Goal: Information Seeking & Learning: Learn about a topic

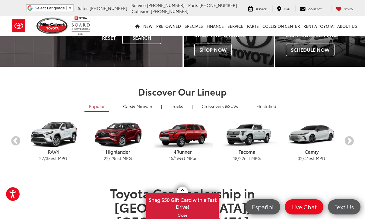
scroll to position [118, 0]
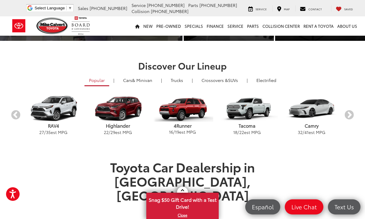
click at [344, 167] on div "Toyota Car Dealership in [GEOGRAPHIC_DATA], [GEOGRAPHIC_DATA] Welcome to [PERSO…" at bounding box center [182, 202] width 353 height 87
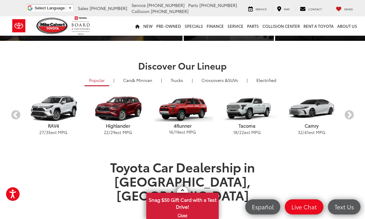
click at [350, 117] on button "Next" at bounding box center [349, 115] width 11 height 11
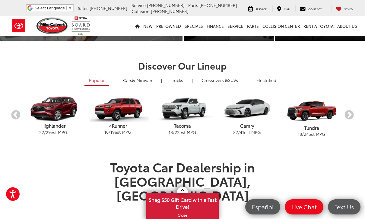
click at [349, 116] on button "Next" at bounding box center [349, 115] width 11 height 11
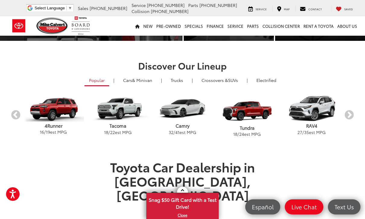
click at [353, 113] on button "Next" at bounding box center [349, 115] width 11 height 11
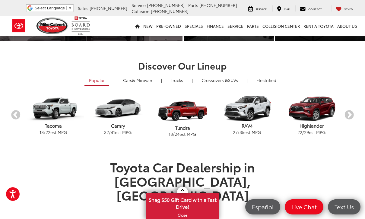
click at [352, 114] on button "Next" at bounding box center [349, 115] width 11 height 11
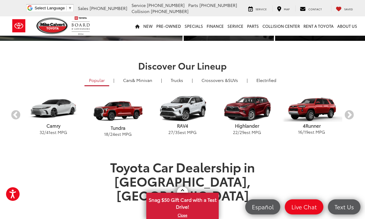
click at [353, 114] on button "Next" at bounding box center [349, 115] width 11 height 11
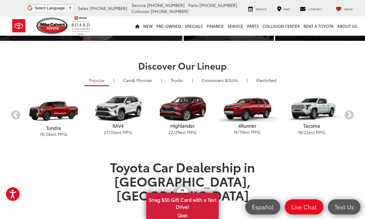
click at [355, 114] on button "Next" at bounding box center [349, 115] width 11 height 11
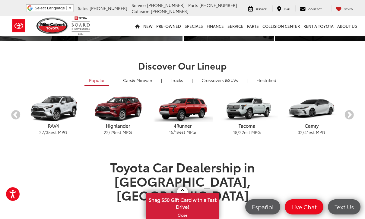
click at [354, 114] on button "Next" at bounding box center [349, 115] width 11 height 11
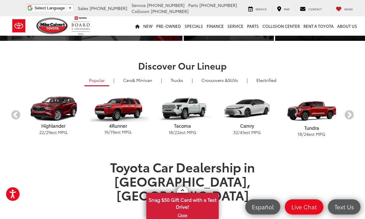
click at [143, 82] on span "& Minivan" at bounding box center [142, 80] width 20 height 6
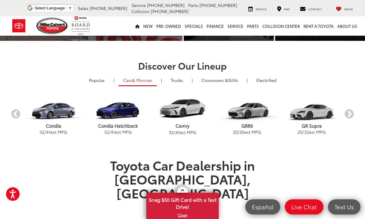
click at [350, 118] on button "Next" at bounding box center [349, 114] width 11 height 11
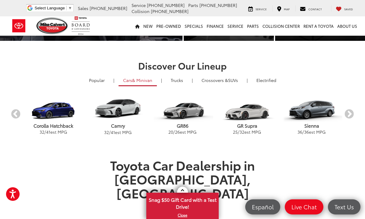
click at [351, 116] on button "Next" at bounding box center [349, 114] width 11 height 11
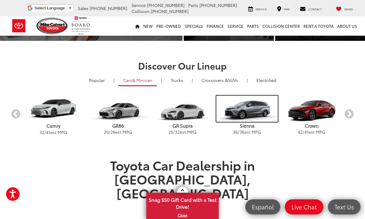
click at [253, 107] on img "carousel" at bounding box center [247, 108] width 61 height 26
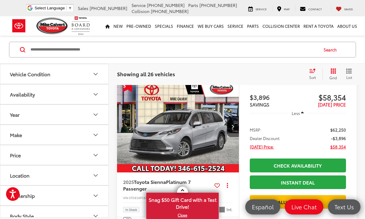
scroll to position [274, 0]
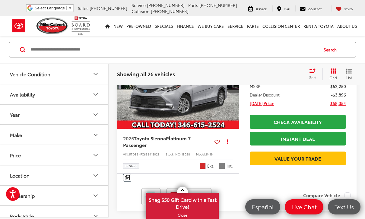
scroll to position [299, 0]
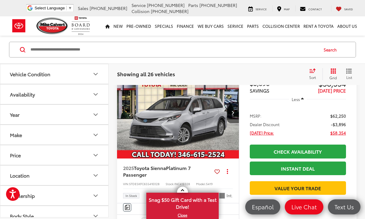
scroll to position [248, 0]
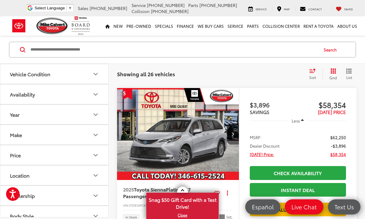
click at [235, 144] on button "Next image" at bounding box center [233, 133] width 12 height 21
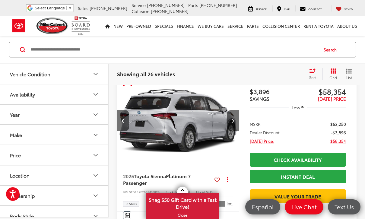
scroll to position [260, 0]
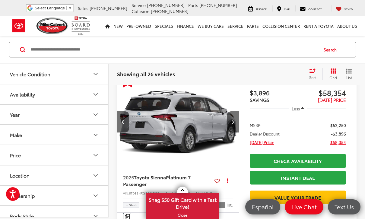
click at [233, 132] on button "Next image" at bounding box center [233, 121] width 12 height 21
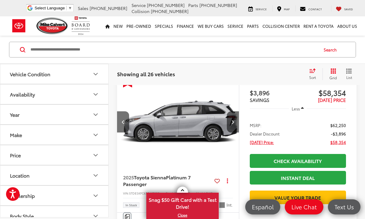
scroll to position [0, 246]
click at [235, 132] on button "Next image" at bounding box center [233, 121] width 12 height 21
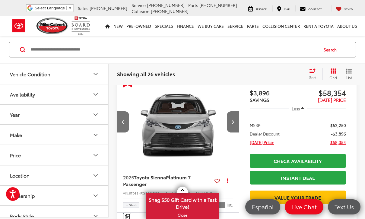
click at [235, 132] on button "Next image" at bounding box center [233, 121] width 12 height 21
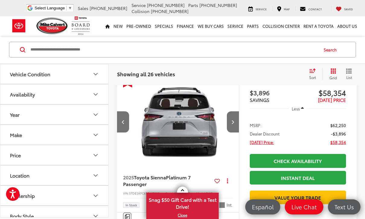
scroll to position [0, 492]
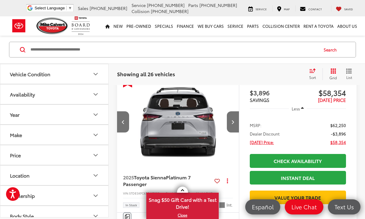
click at [237, 132] on button "Next image" at bounding box center [233, 121] width 12 height 21
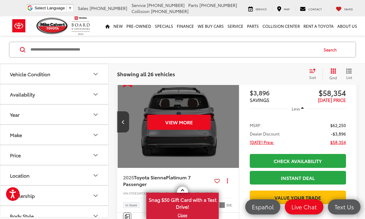
scroll to position [0, 615]
click at [192, 130] on button "View More" at bounding box center [178, 121] width 64 height 15
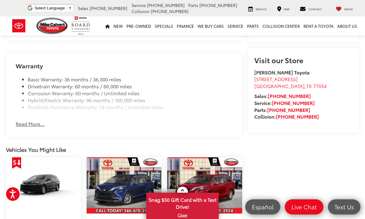
scroll to position [590, 0]
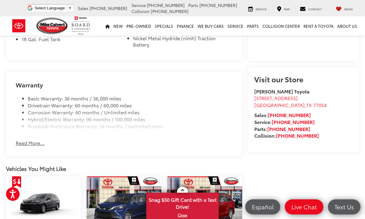
click at [32, 139] on button "Read More..." at bounding box center [30, 142] width 29 height 7
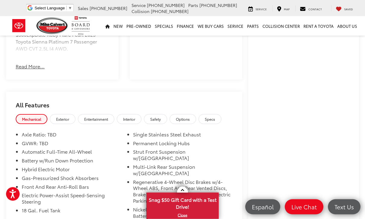
scroll to position [417, 0]
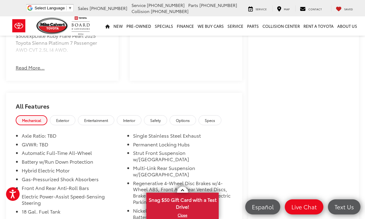
click at [101, 120] on span "Entertainment" at bounding box center [96, 119] width 24 height 5
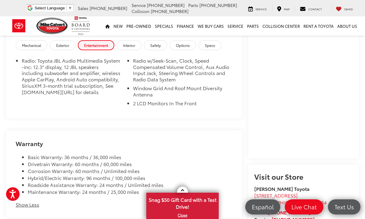
scroll to position [492, 0]
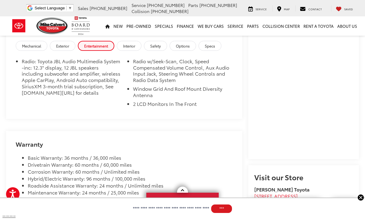
click at [135, 47] on span "Interior" at bounding box center [129, 45] width 12 height 5
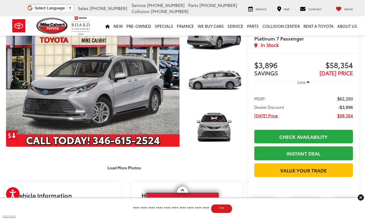
scroll to position [0, 0]
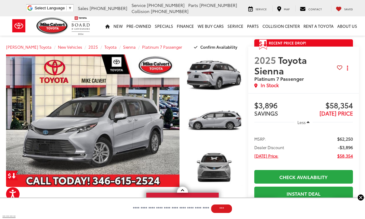
click at [332, 61] on span "2025 Toyota Sienna" at bounding box center [296, 64] width 83 height 21
click at [318, 80] on span "Platinum 7 Passenger" at bounding box center [296, 79] width 83 height 6
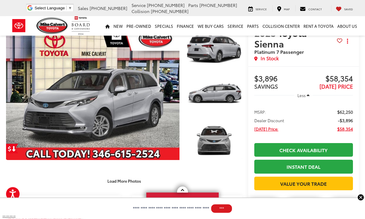
scroll to position [31, 0]
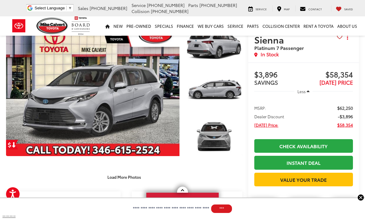
click at [186, 192] on link at bounding box center [182, 189] width 11 height 6
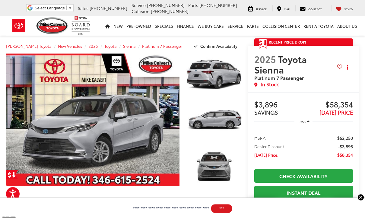
scroll to position [0, 0]
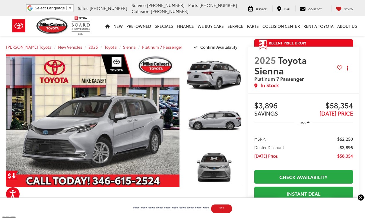
click at [180, 164] on link "Expand Photo 0" at bounding box center [93, 120] width 174 height 132
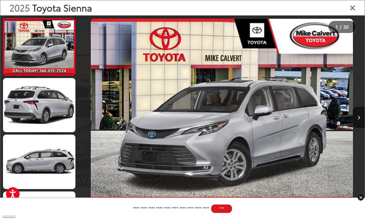
click at [355, 126] on button "Next image" at bounding box center [359, 117] width 12 height 21
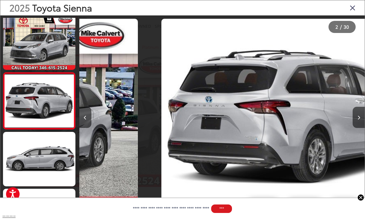
scroll to position [4, 0]
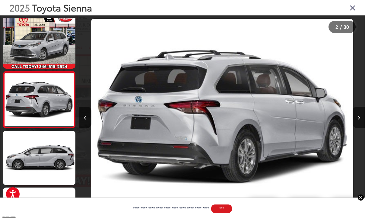
click at [360, 127] on button "Next image" at bounding box center [359, 117] width 12 height 21
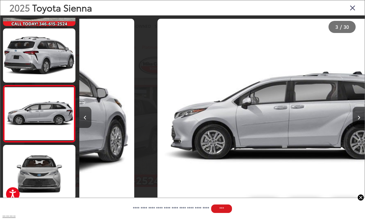
scroll to position [60, 0]
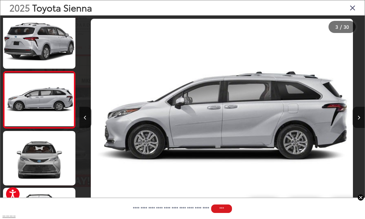
click at [361, 126] on button "Next image" at bounding box center [359, 117] width 12 height 21
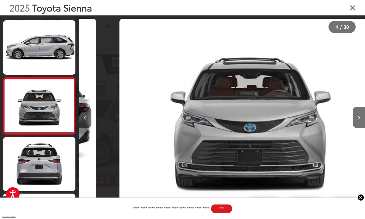
scroll to position [117, 0]
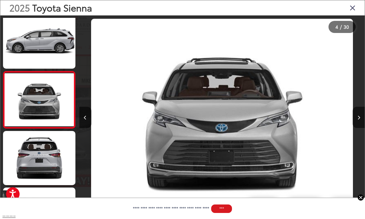
click at [361, 128] on button "Next image" at bounding box center [359, 117] width 12 height 21
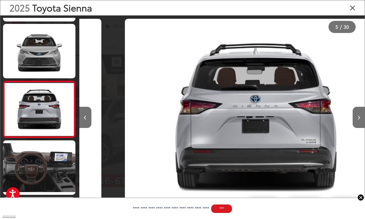
scroll to position [174, 0]
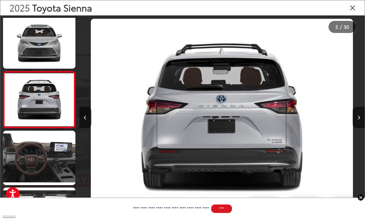
click at [364, 123] on button "Next image" at bounding box center [359, 117] width 12 height 21
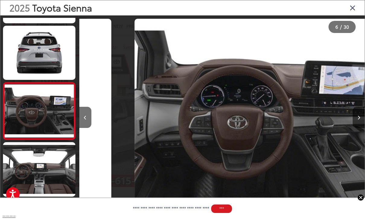
scroll to position [230, 0]
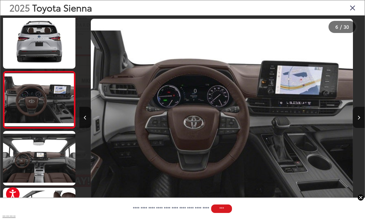
click at [363, 124] on button "Next image" at bounding box center [359, 117] width 12 height 21
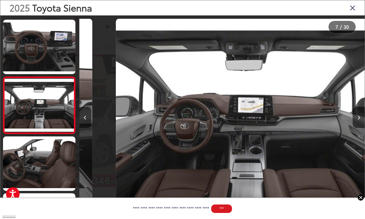
scroll to position [0, 1715]
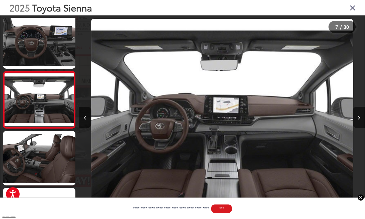
click at [91, 128] on button "Previous image" at bounding box center [85, 117] width 12 height 21
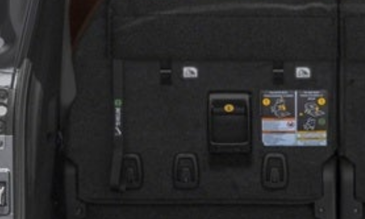
scroll to position [0, 2573]
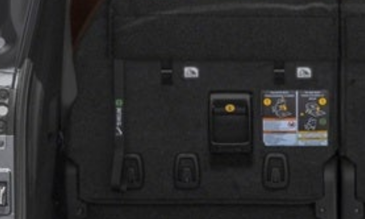
click at [92, 37] on img "2025 Toyota Sienna Platinum 7 Passenger 9" at bounding box center [222, 117] width 262 height 197
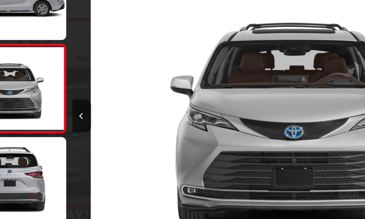
scroll to position [0, 5146]
click at [84, 115] on icon "Previous image" at bounding box center [85, 117] width 3 height 4
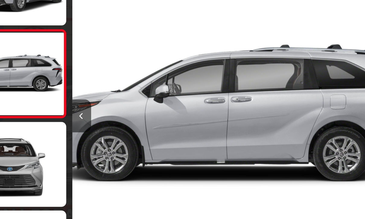
scroll to position [911, 0]
